Goal: Use online tool/utility: Utilize a website feature to perform a specific function

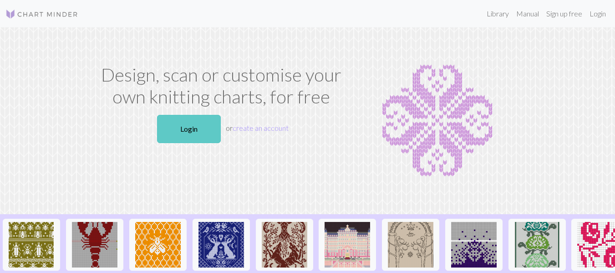
click at [183, 129] on link "Login" at bounding box center [189, 129] width 64 height 28
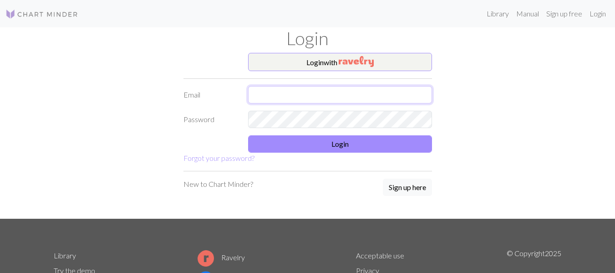
type input "[PERSON_NAME][EMAIL_ADDRESS][DOMAIN_NAME]"
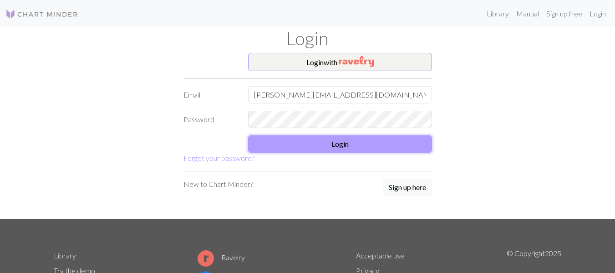
click at [300, 143] on button "Login" at bounding box center [340, 143] width 184 height 17
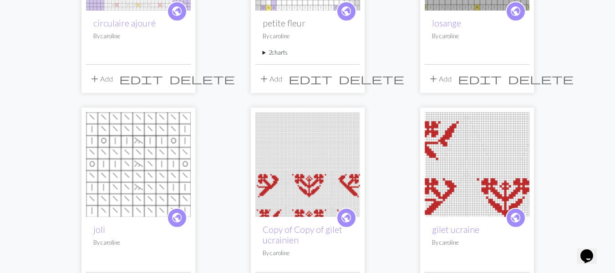
scroll to position [410, 0]
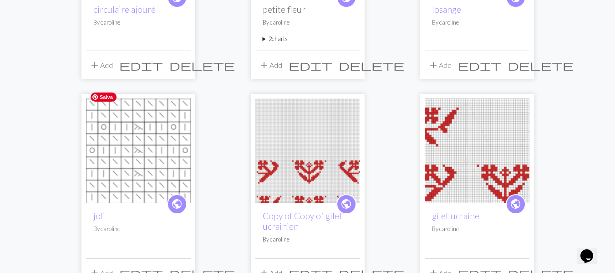
click at [140, 160] on img at bounding box center [138, 150] width 105 height 105
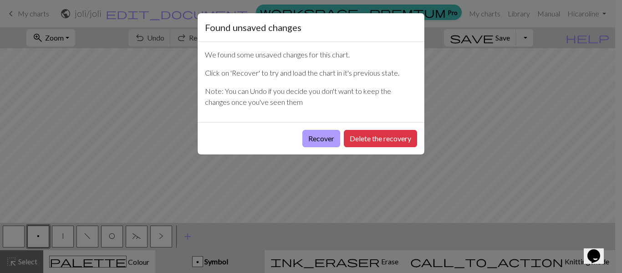
click at [305, 140] on button "Recover" at bounding box center [321, 138] width 38 height 17
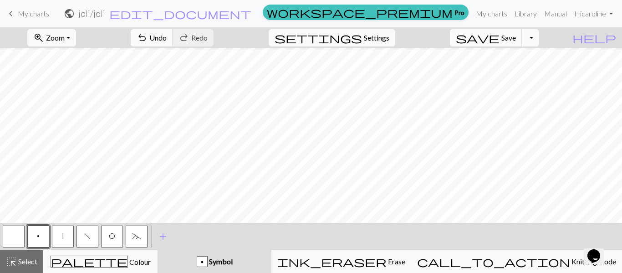
click at [15, 238] on button "button" at bounding box center [14, 236] width 22 height 22
click at [64, 239] on button "|" at bounding box center [63, 236] width 22 height 22
click at [148, 34] on span "undo" at bounding box center [142, 37] width 11 height 13
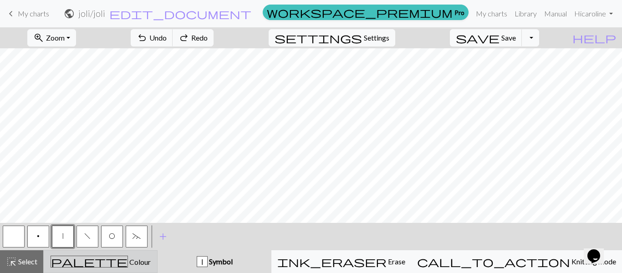
click at [152, 259] on div "palette Colour Colour" at bounding box center [100, 261] width 102 height 12
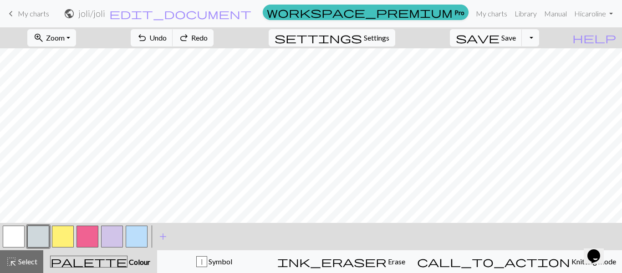
click at [20, 234] on button "button" at bounding box center [14, 236] width 22 height 22
click at [134, 237] on button "button" at bounding box center [137, 236] width 22 height 22
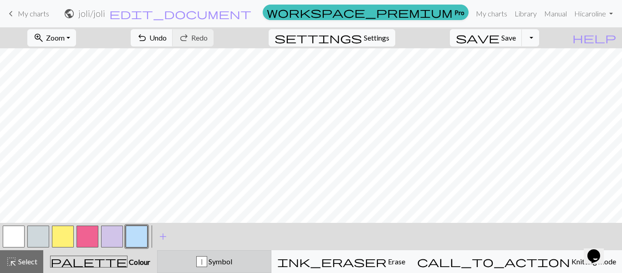
click at [207, 263] on div "|" at bounding box center [202, 261] width 10 height 11
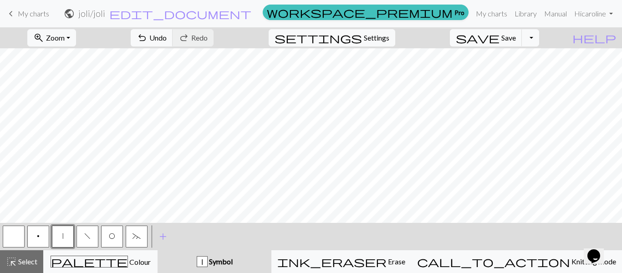
click at [127, 234] on button "~" at bounding box center [137, 236] width 22 height 22
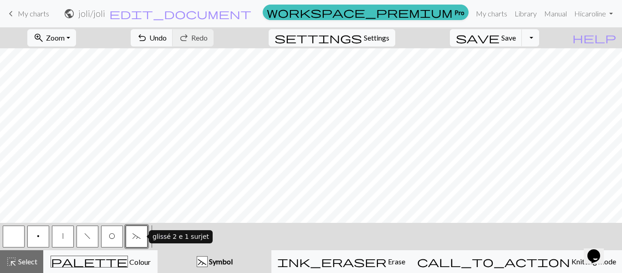
click at [138, 234] on span "~" at bounding box center [136, 235] width 8 height 7
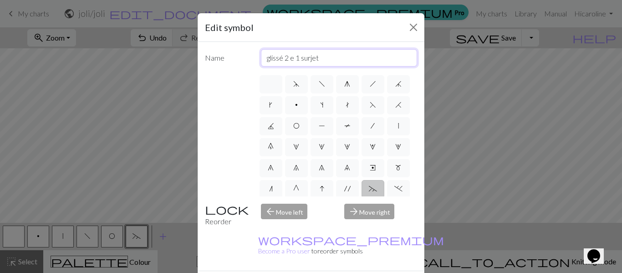
drag, startPoint x: 321, startPoint y: 59, endPoint x: 247, endPoint y: 66, distance: 74.1
click at [247, 65] on div "Name glissé 2 e 1 surjet" at bounding box center [310, 57] width 223 height 17
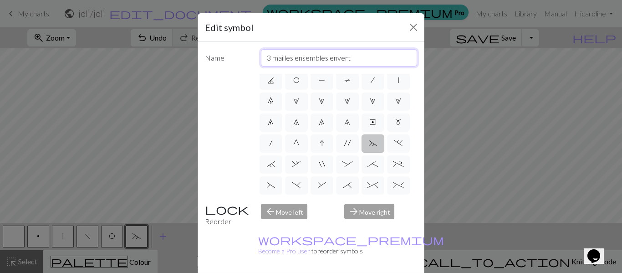
type input "3 mailles ensembles envert"
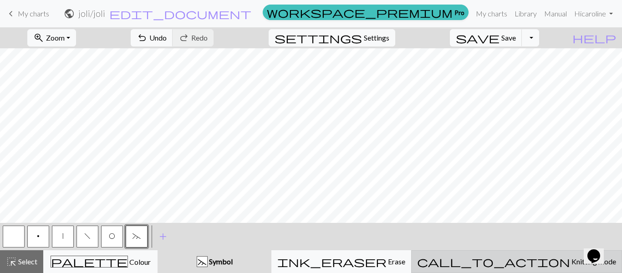
click at [570, 260] on span "Knitting mode" at bounding box center [593, 261] width 46 height 9
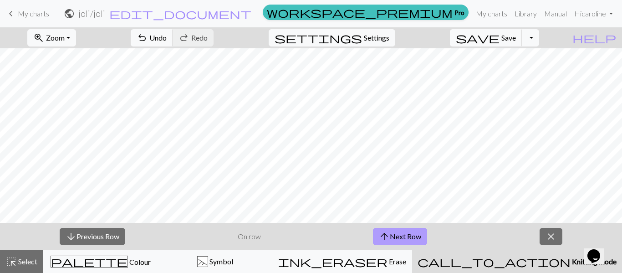
click at [392, 235] on button "arrow_upward Next Row" at bounding box center [400, 236] width 54 height 17
click at [571, 260] on span "Knitting mode" at bounding box center [594, 261] width 46 height 9
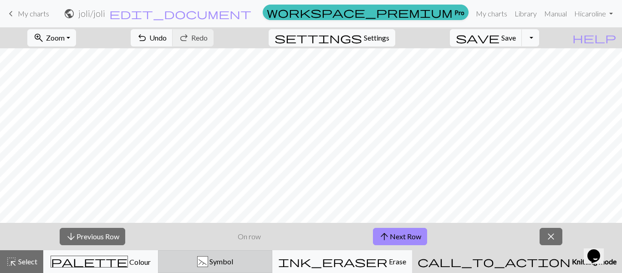
click at [267, 261] on div "~ Symbol" at bounding box center [215, 261] width 103 height 11
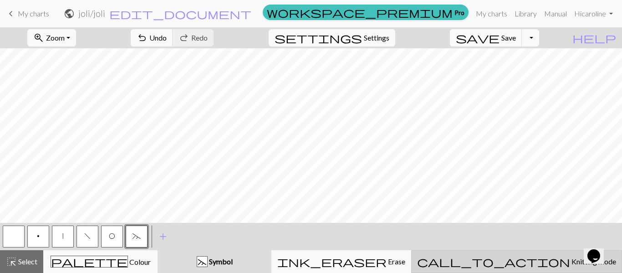
click at [570, 261] on span "Knitting mode" at bounding box center [593, 261] width 46 height 9
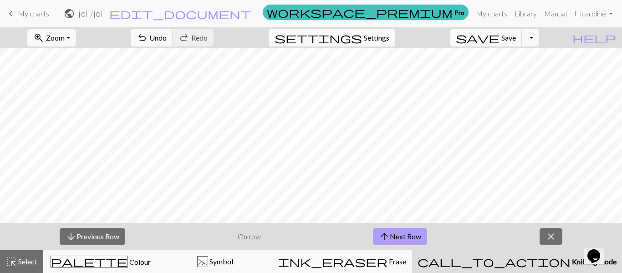
click at [398, 234] on button "arrow_upward Next Row" at bounding box center [400, 236] width 54 height 17
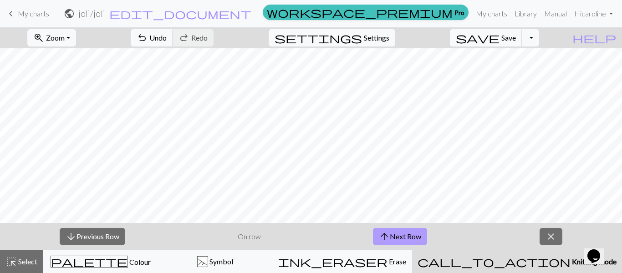
click at [396, 234] on button "arrow_upward Next Row" at bounding box center [400, 236] width 54 height 17
click at [396, 234] on button "arrow_upward Next Row" at bounding box center [402, 236] width 54 height 17
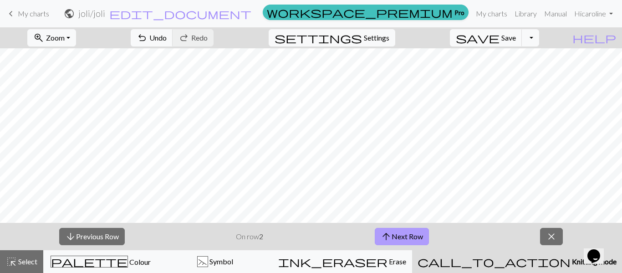
click at [411, 236] on button "arrow_upward Next Row" at bounding box center [402, 236] width 54 height 17
click at [401, 233] on button "arrow_upward Next Row" at bounding box center [402, 236] width 54 height 17
